Goal: Task Accomplishment & Management: Manage account settings

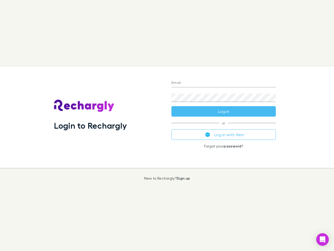
click at [167, 125] on div "Login to Rechargly" at bounding box center [109, 116] width 118 height 101
click at [224, 83] on input "Email" at bounding box center [224, 83] width 104 height 8
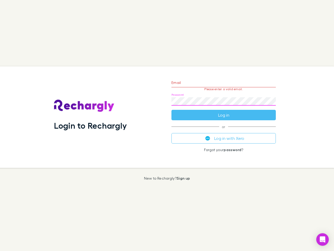
click at [224, 111] on form "Email Please enter a valid email. Password Log in" at bounding box center [224, 97] width 104 height 45
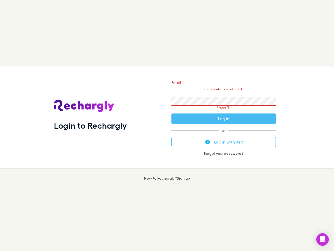
click at [224, 135] on div "Email Please enter a valid email. Password Please fill Log in or Log in with Xe…" at bounding box center [223, 116] width 113 height 101
click at [323, 239] on icon "Open Intercom Messenger" at bounding box center [322, 239] width 5 height 6
